Goal: Task Accomplishment & Management: Complete application form

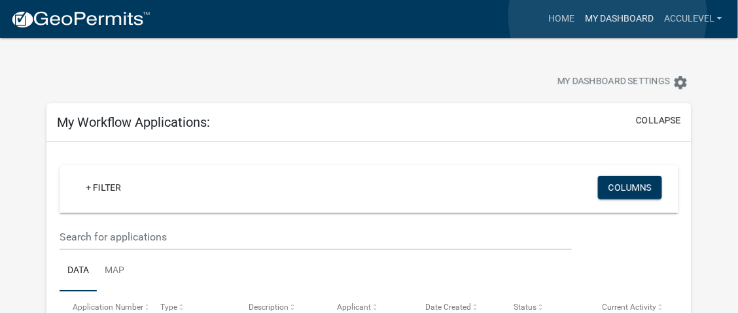
click at [608, 16] on link "My Dashboard" at bounding box center [619, 19] width 79 height 25
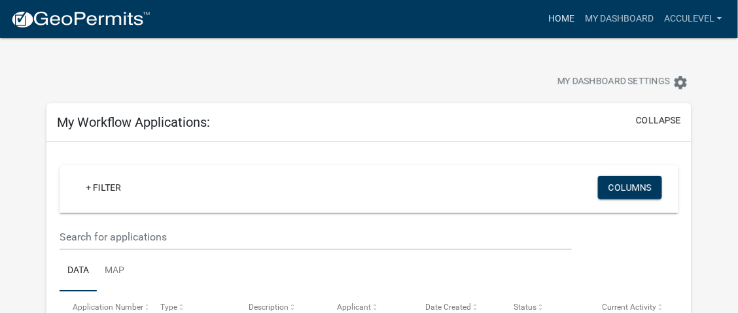
click at [566, 14] on link "Home" at bounding box center [561, 19] width 37 height 25
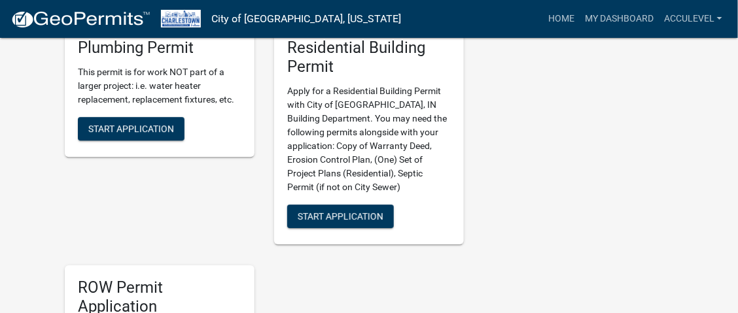
scroll to position [981, 0]
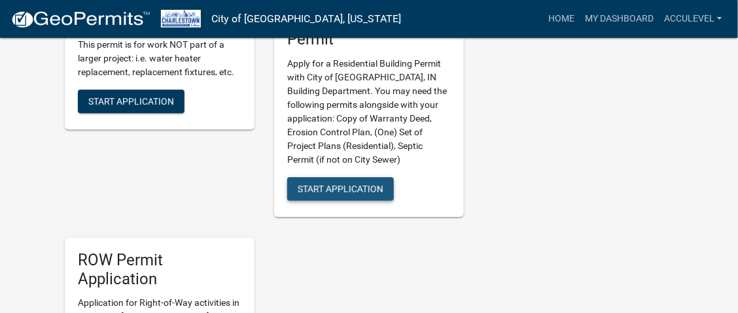
click at [334, 182] on button "Start Application" at bounding box center [340, 189] width 107 height 24
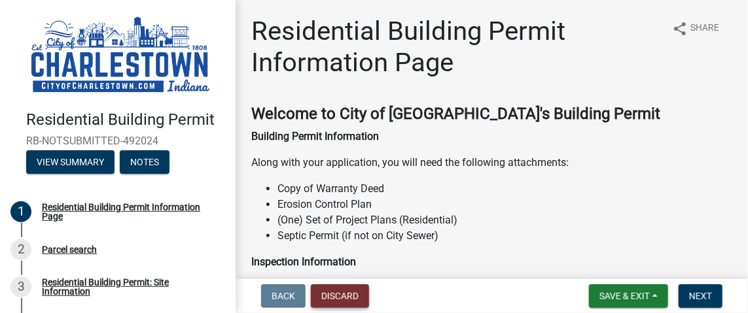
click at [353, 298] on button "Discard" at bounding box center [340, 297] width 58 height 24
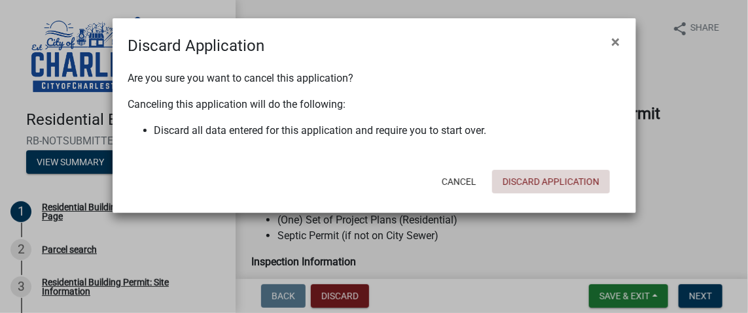
click at [546, 178] on button "Discard Application" at bounding box center [551, 182] width 118 height 24
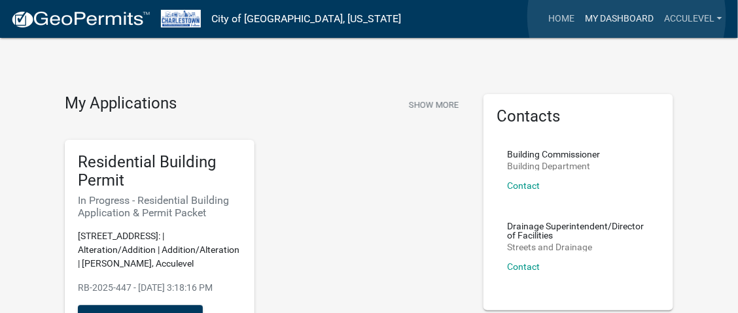
click at [627, 16] on link "My Dashboard" at bounding box center [619, 19] width 79 height 25
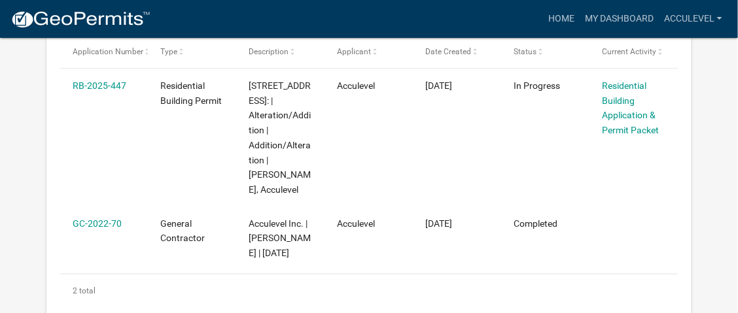
scroll to position [239, 0]
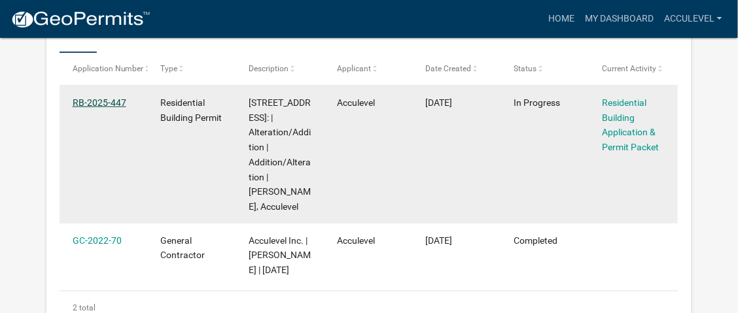
click at [86, 101] on link "RB-2025-447" at bounding box center [100, 102] width 54 height 10
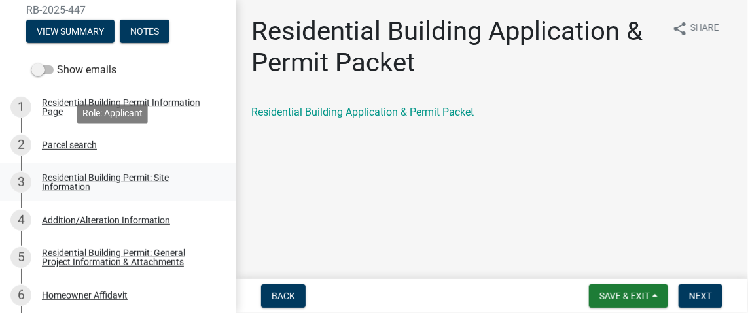
scroll to position [130, 0]
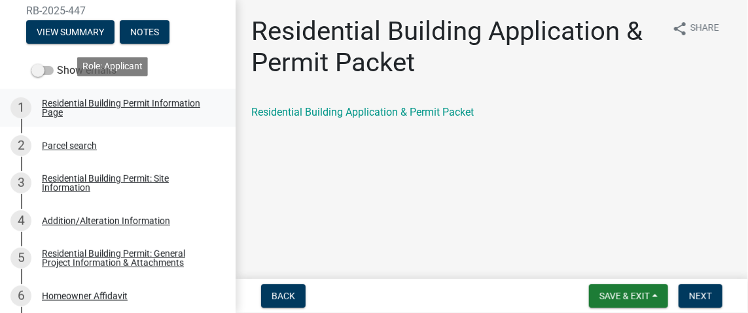
click at [165, 101] on div "Residential Building Permit Information Page" at bounding box center [128, 108] width 173 height 18
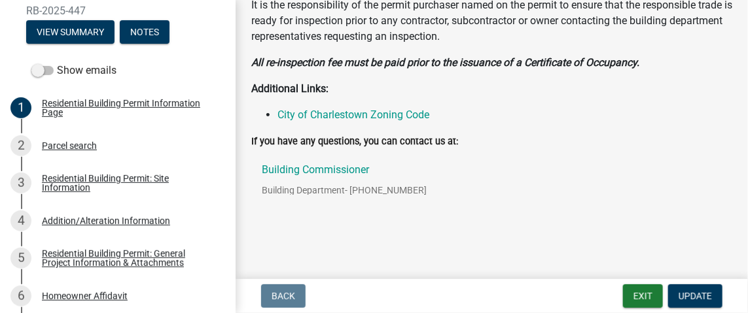
scroll to position [495, 0]
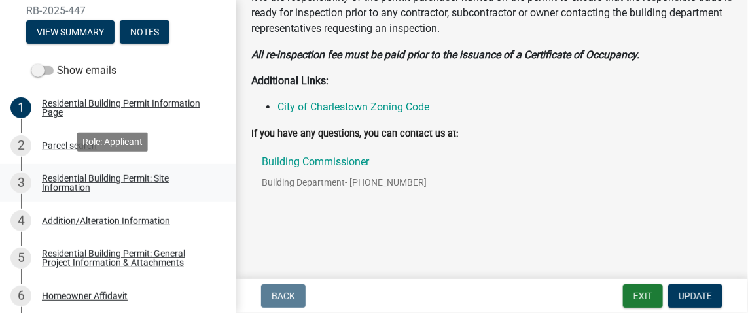
click at [98, 174] on div "Residential Building Permit: Site Information" at bounding box center [128, 183] width 173 height 18
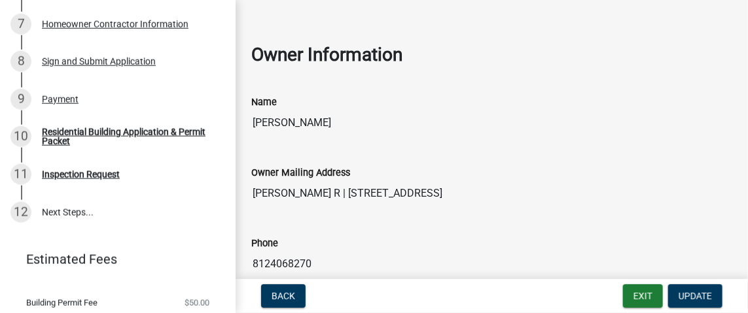
scroll to position [458, 0]
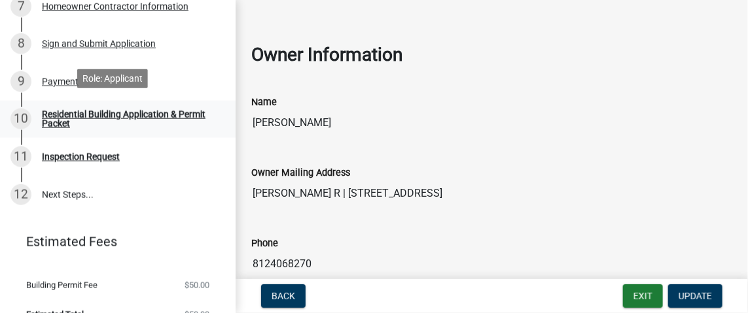
click at [142, 110] on div "Residential Building Application & Permit Packet" at bounding box center [128, 119] width 173 height 18
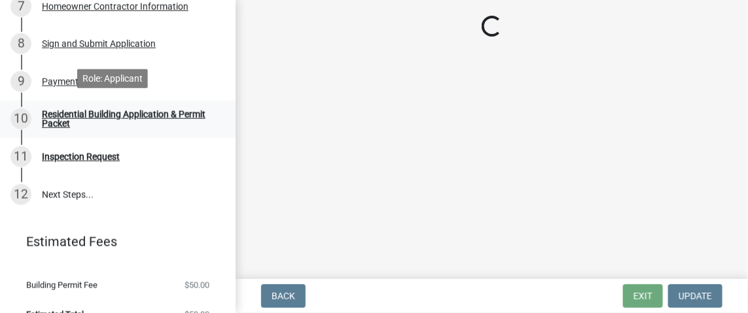
scroll to position [0, 0]
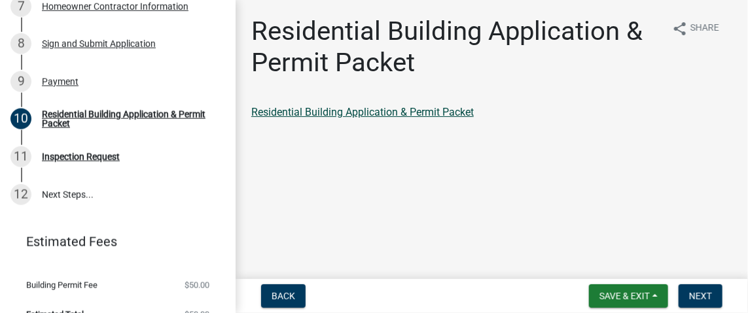
click at [427, 114] on link "Residential Building Application & Permit Packet" at bounding box center [362, 112] width 222 height 12
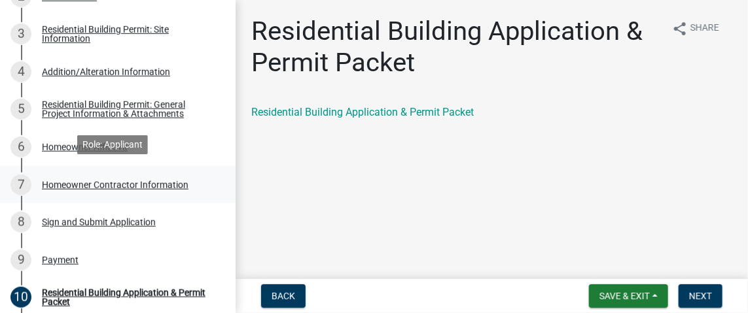
scroll to position [279, 0]
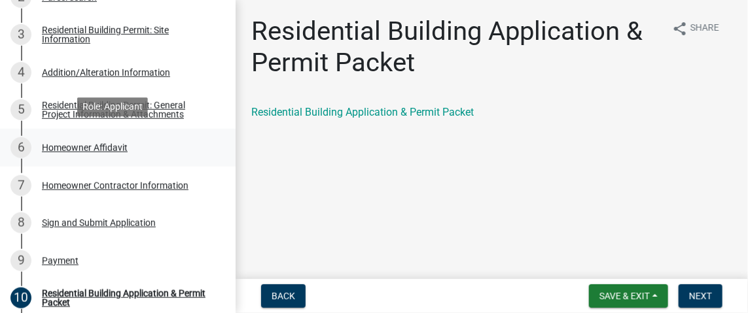
click at [114, 144] on div "Homeowner Affidavit" at bounding box center [85, 147] width 86 height 9
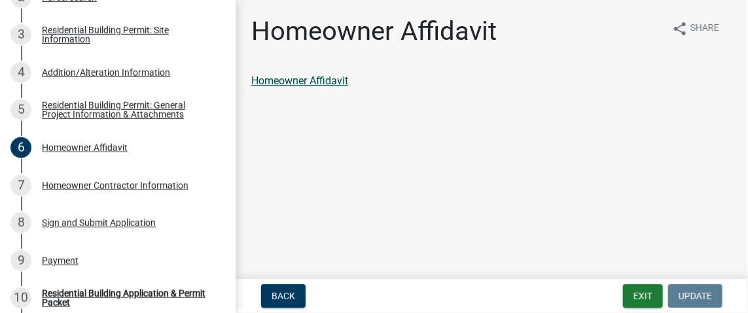
click at [330, 77] on link "Homeowner Affidavit" at bounding box center [299, 81] width 97 height 12
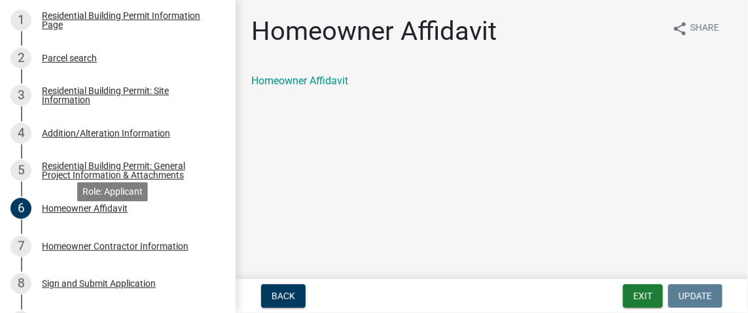
scroll to position [213, 0]
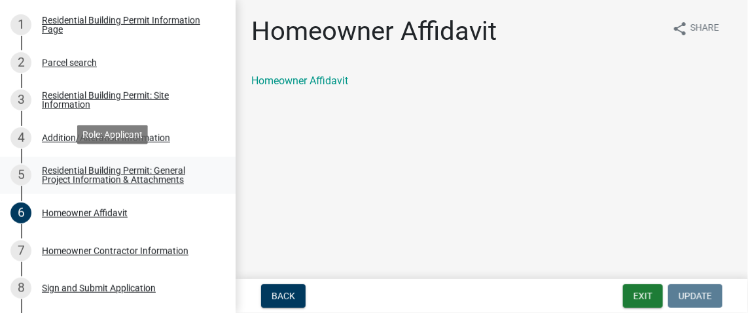
click at [173, 171] on div "Residential Building Permit: General Project Information & Attachments" at bounding box center [128, 175] width 173 height 18
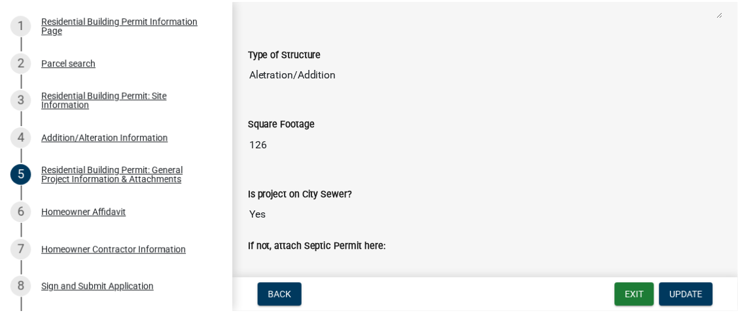
scroll to position [0, 0]
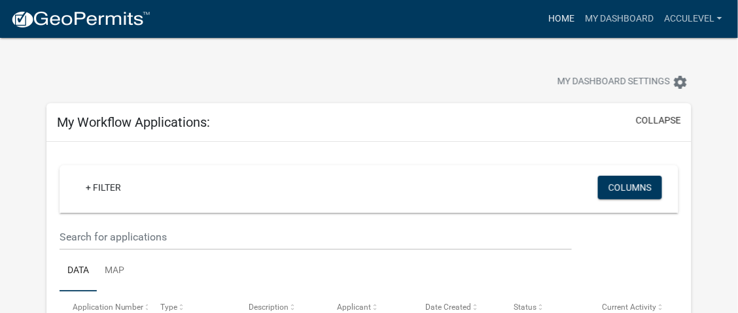
click at [561, 15] on link "Home" at bounding box center [561, 19] width 37 height 25
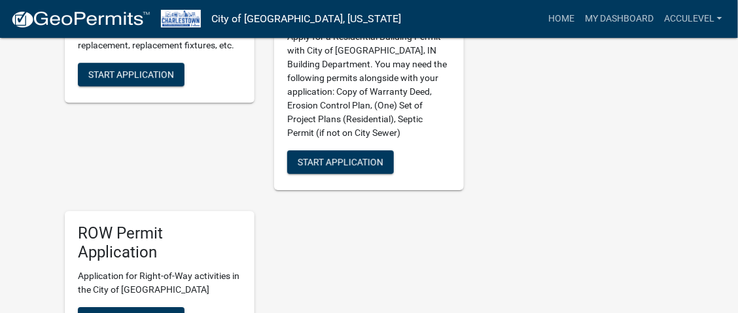
scroll to position [1046, 0]
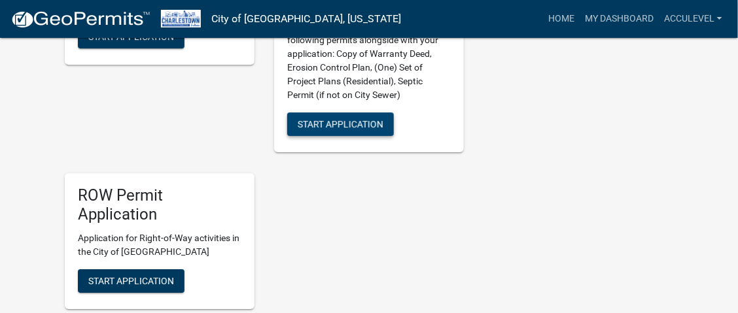
click at [356, 118] on span "Start Application" at bounding box center [341, 123] width 86 height 10
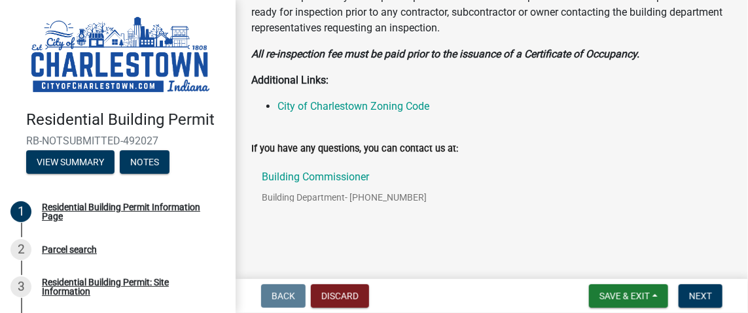
scroll to position [511, 0]
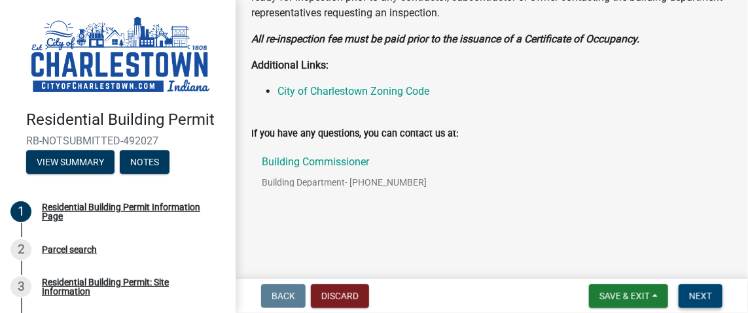
click at [706, 291] on span "Next" at bounding box center [700, 296] width 23 height 10
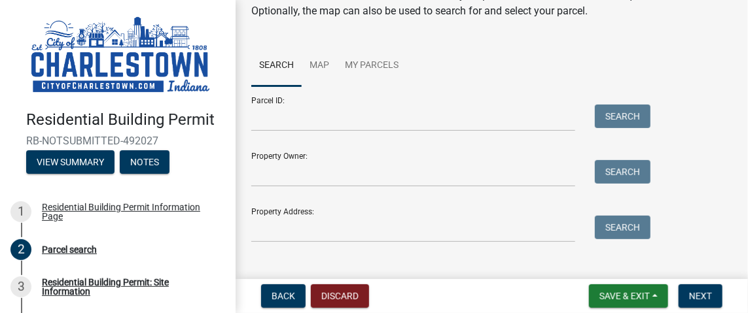
scroll to position [65, 0]
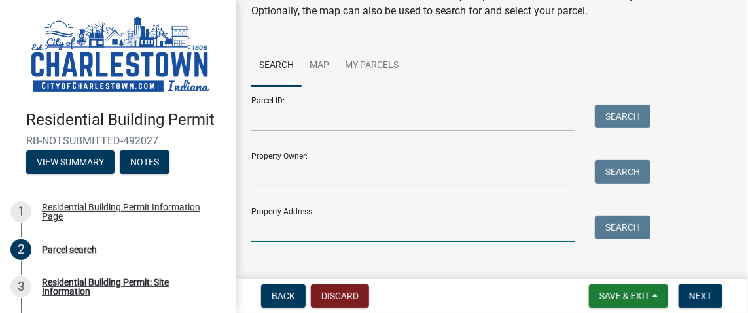
click at [297, 235] on input "Property Address:" at bounding box center [413, 229] width 324 height 27
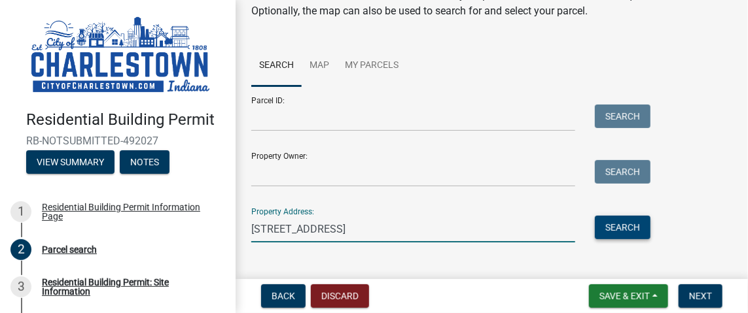
type input "8081 State Road 16"
click at [607, 230] on button "Search" at bounding box center [623, 228] width 56 height 24
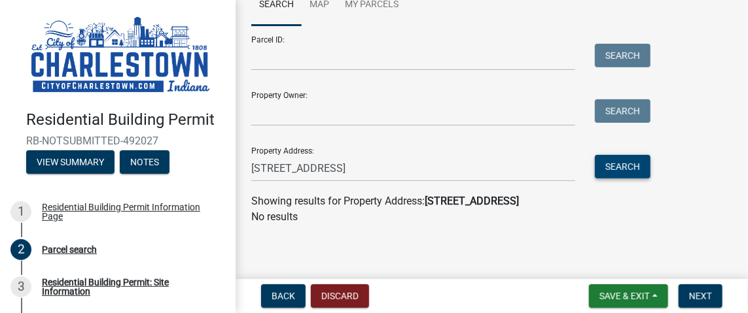
scroll to position [127, 0]
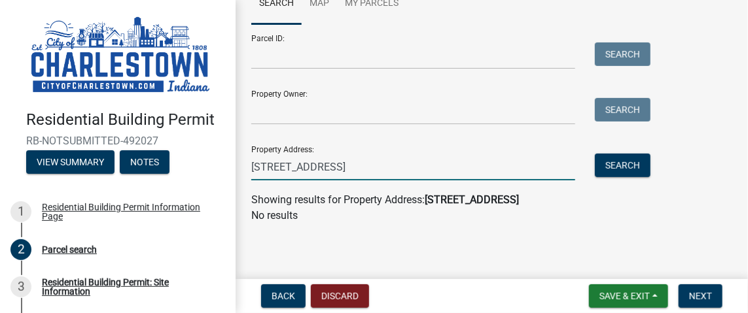
click at [383, 160] on input "8081 State Road 16" at bounding box center [413, 167] width 324 height 27
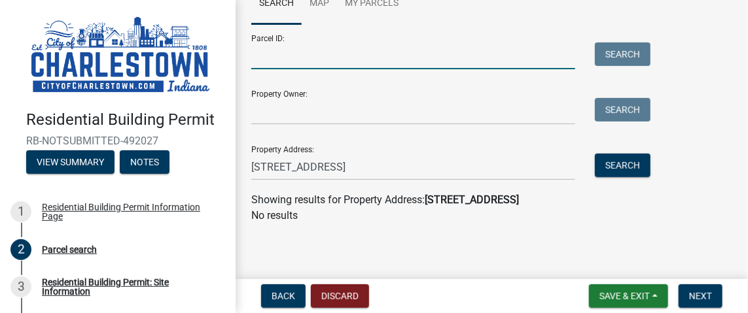
click at [256, 54] on input "Parcel ID:" at bounding box center [413, 56] width 324 height 27
paste input "090117334028000001"
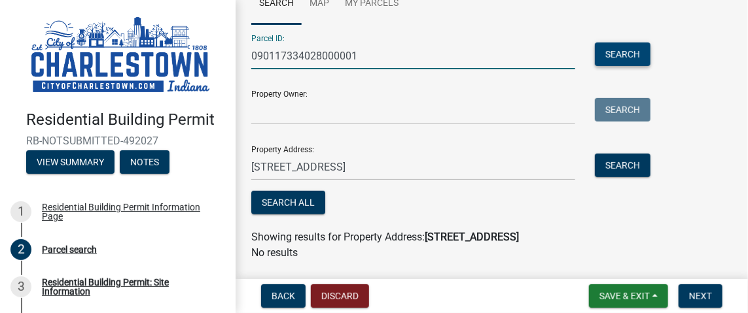
type input "090117334028000001"
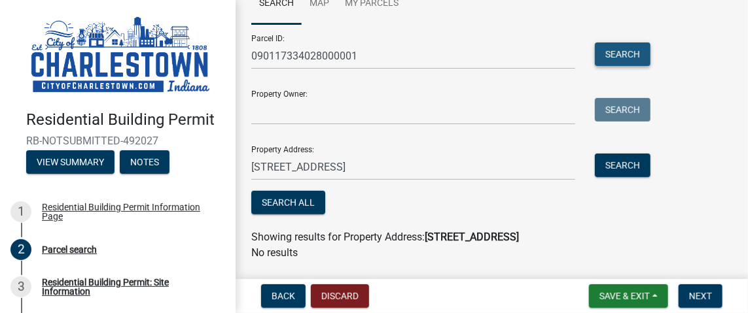
click at [616, 52] on button "Search" at bounding box center [623, 55] width 56 height 24
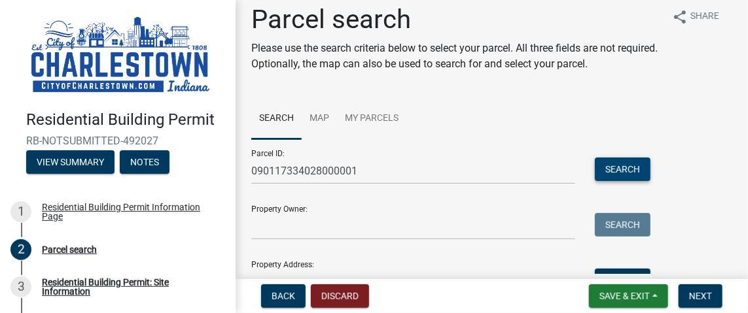
scroll to position [0, 0]
